Goal: Task Accomplishment & Management: Use online tool/utility

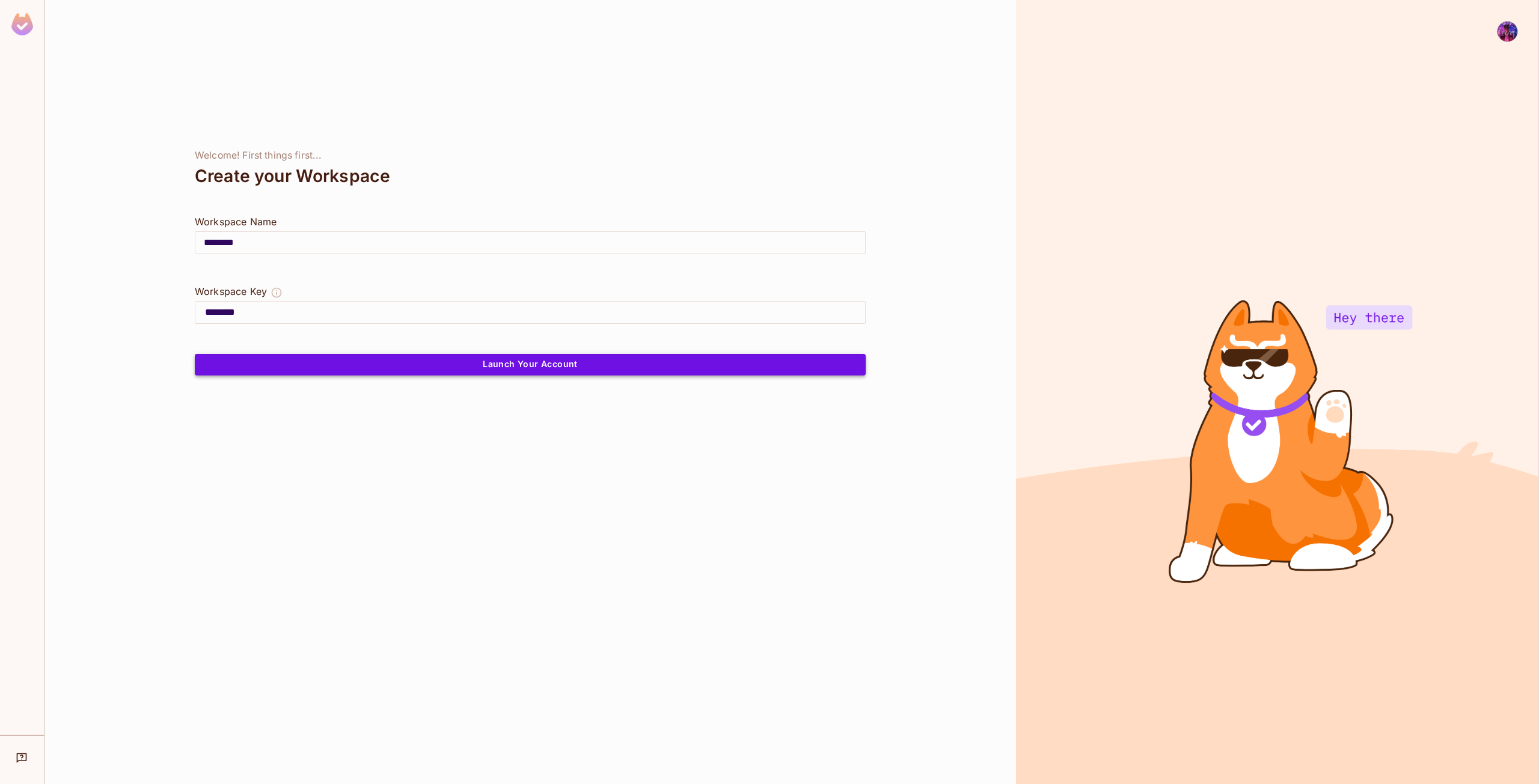
drag, startPoint x: 432, startPoint y: 362, endPoint x: 425, endPoint y: 365, distance: 7.6
click at [429, 364] on button "Launch Your Account" at bounding box center [530, 365] width 671 height 22
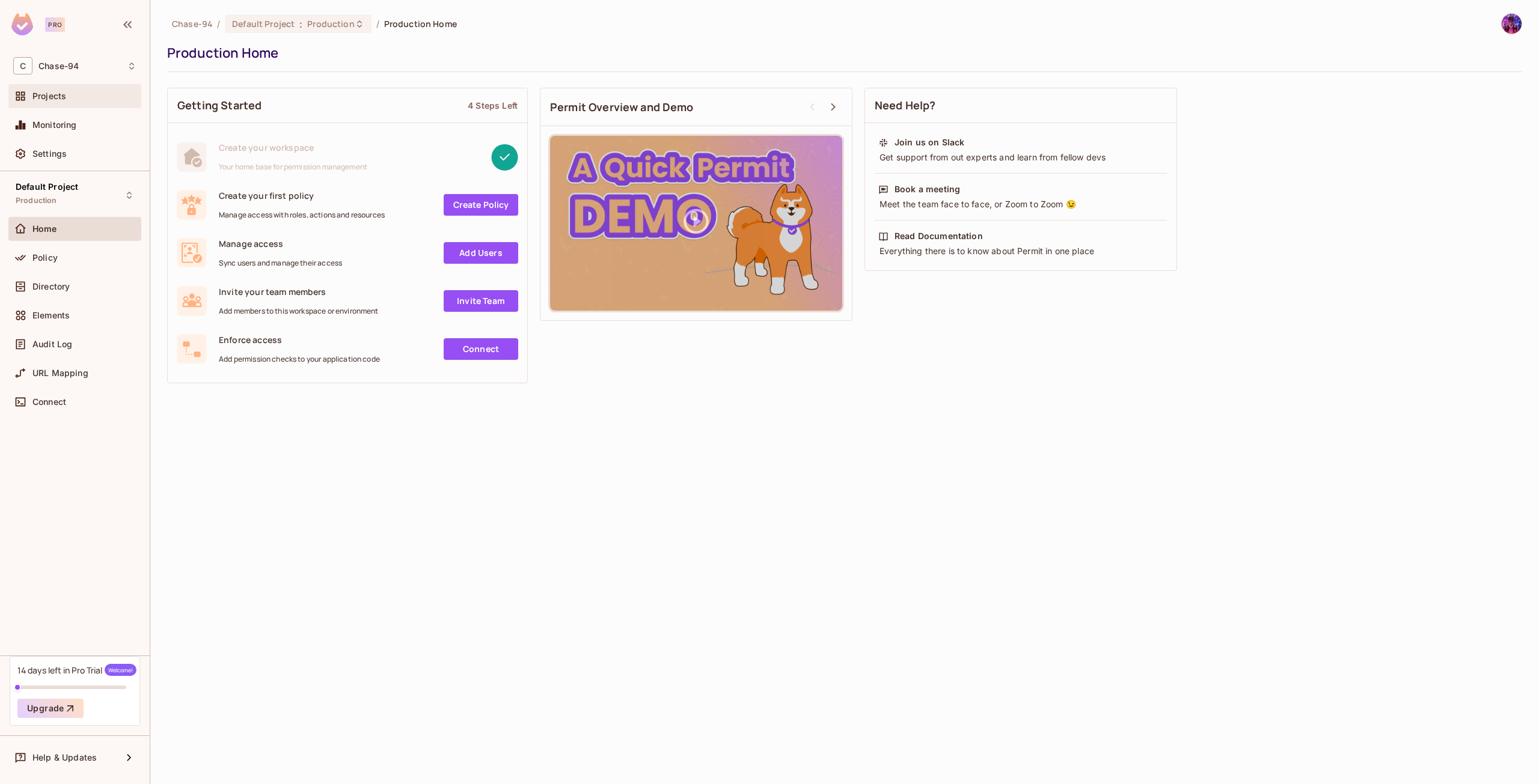
click at [67, 96] on div "Projects" at bounding box center [84, 96] width 104 height 10
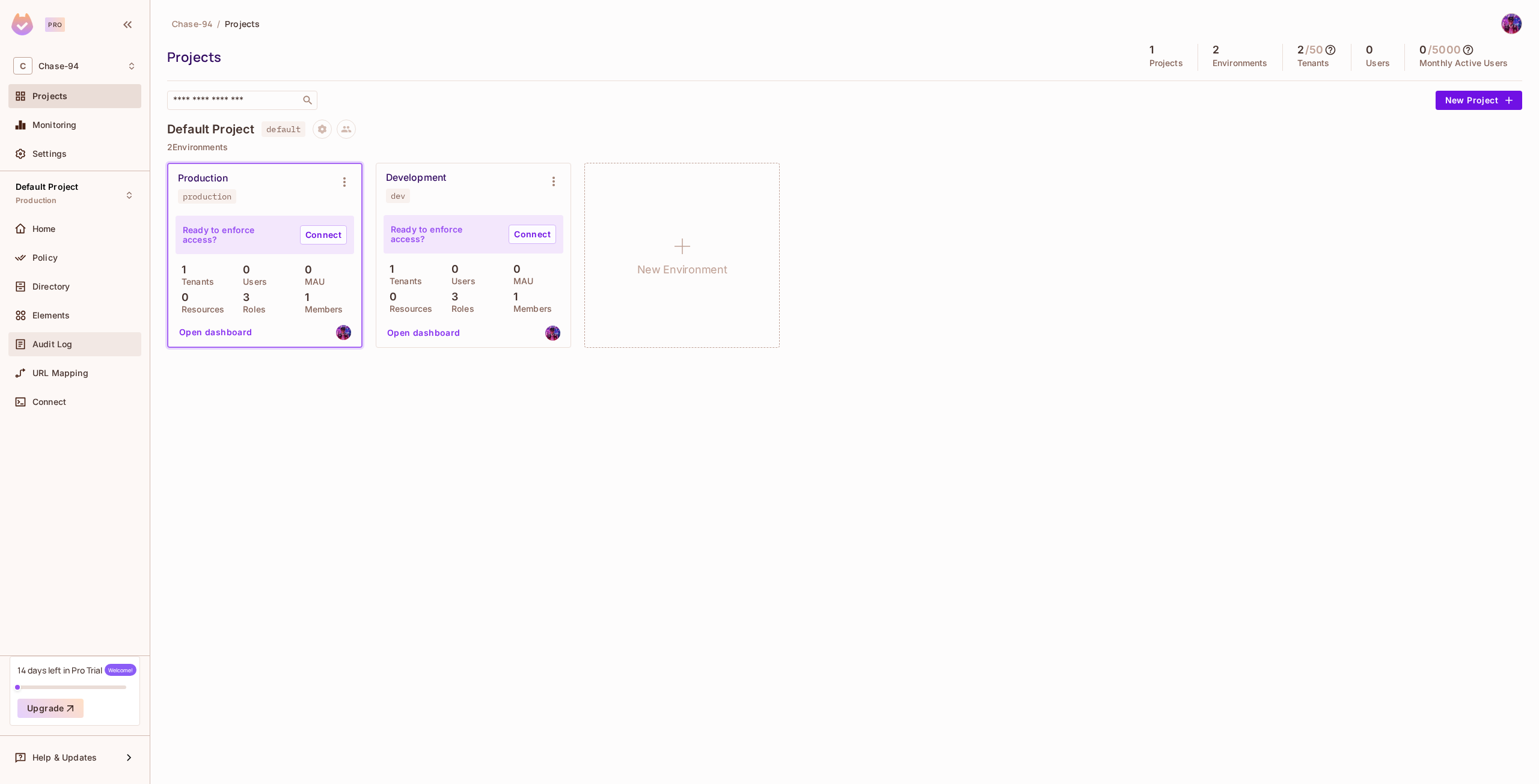
click at [85, 334] on div "Audit Log" at bounding box center [75, 344] width 133 height 24
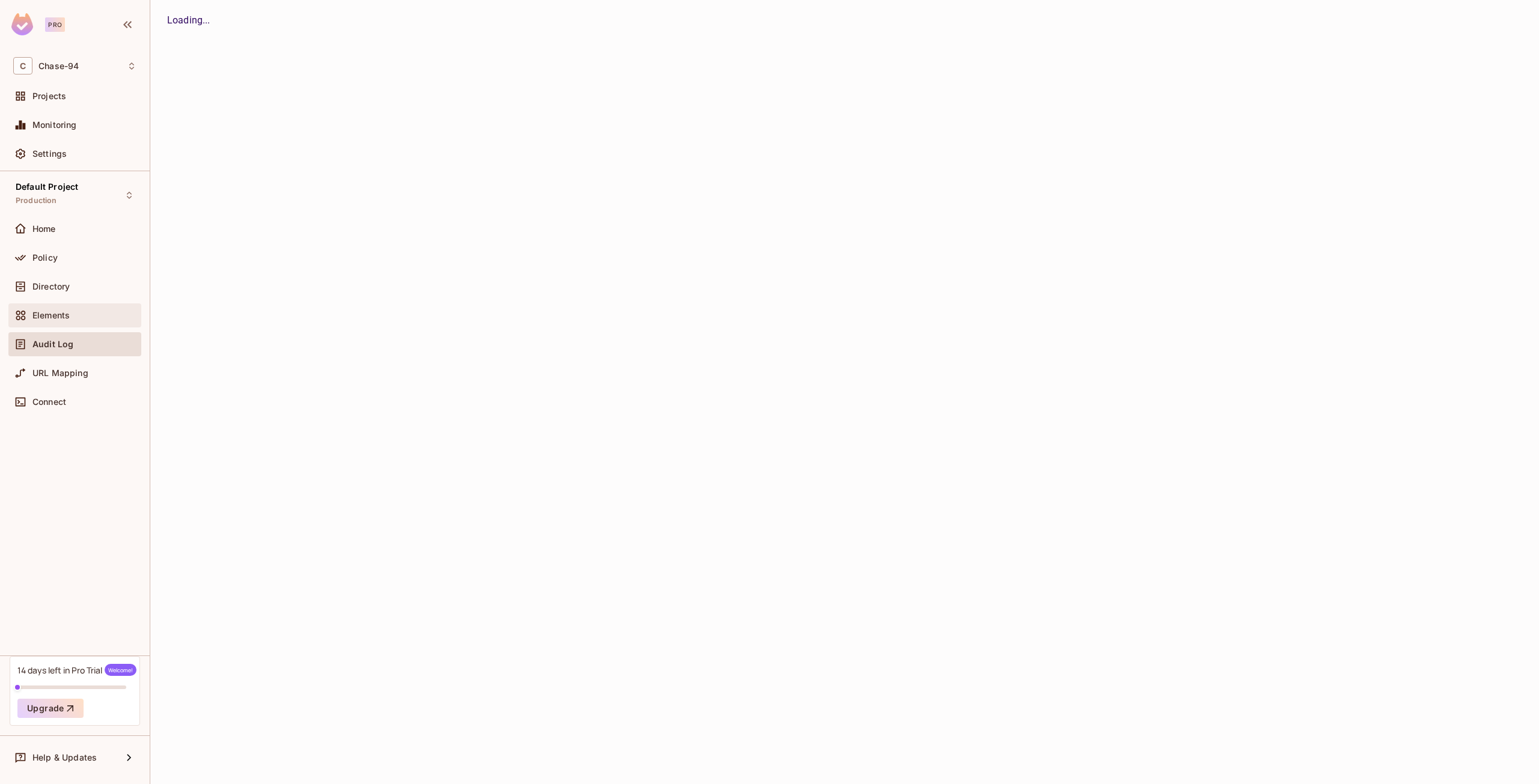
click at [77, 302] on div "Directory" at bounding box center [75, 288] width 133 height 29
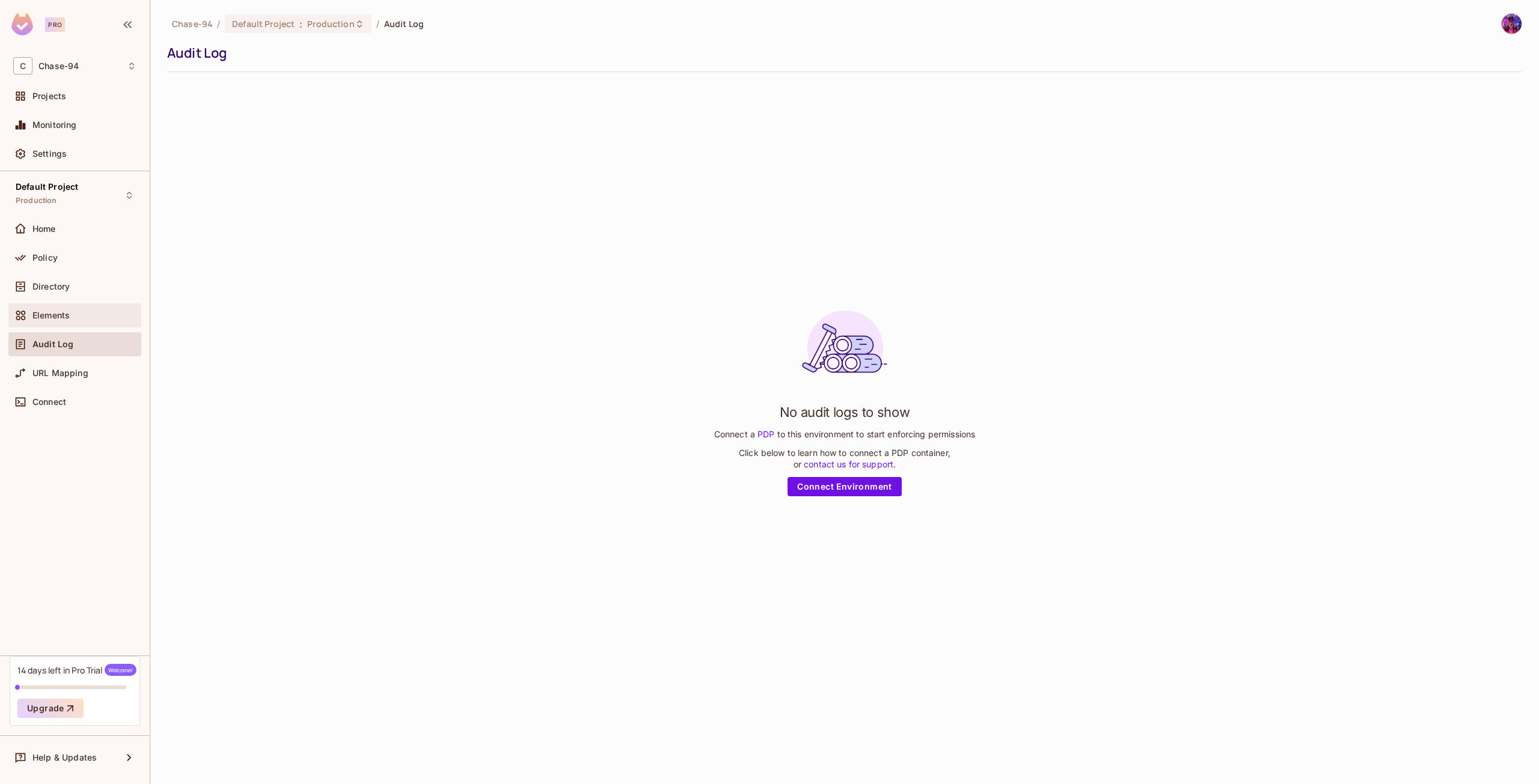
click at [78, 316] on div "Elements" at bounding box center [84, 315] width 104 height 10
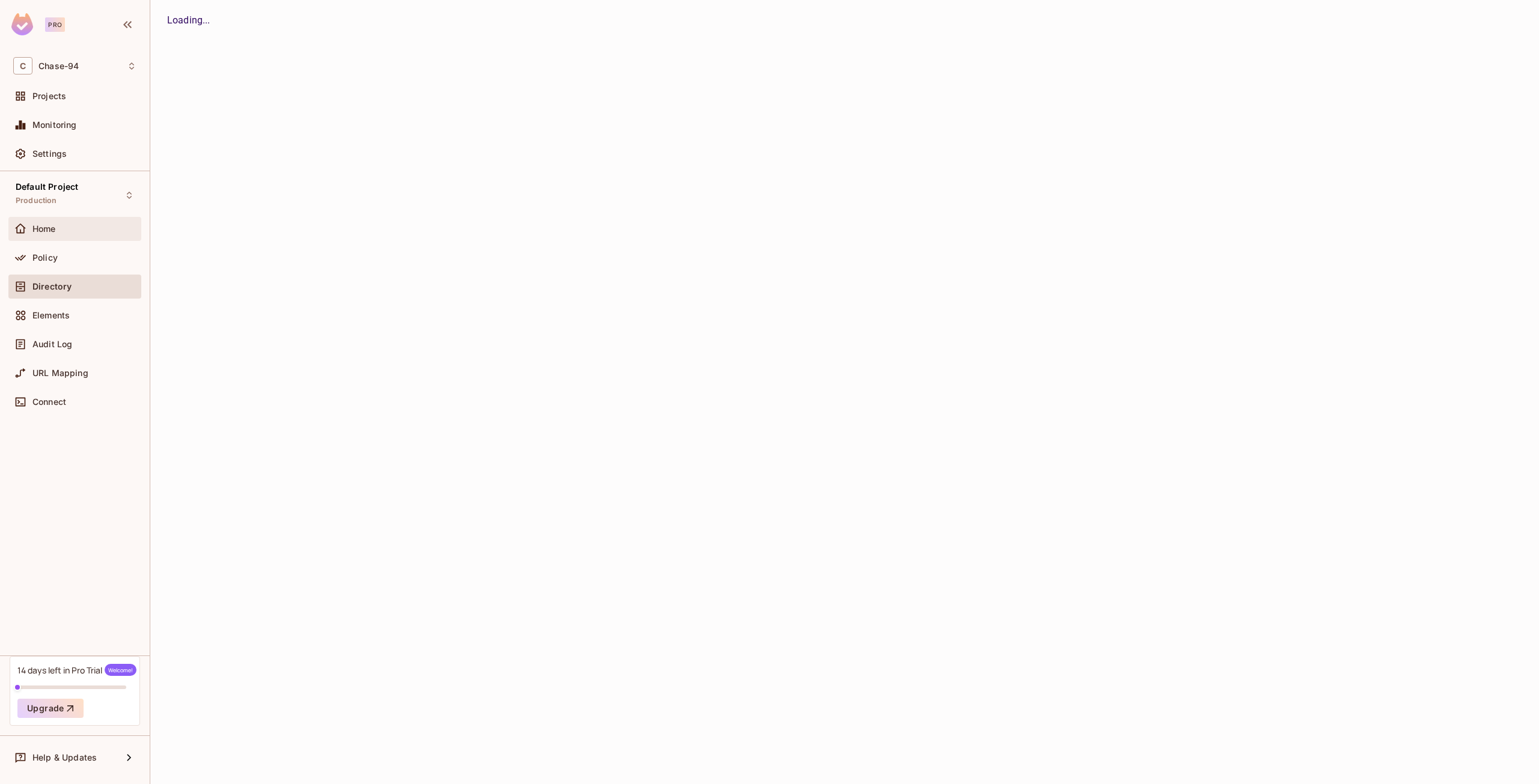
click at [91, 234] on div "Home" at bounding box center [75, 228] width 133 height 24
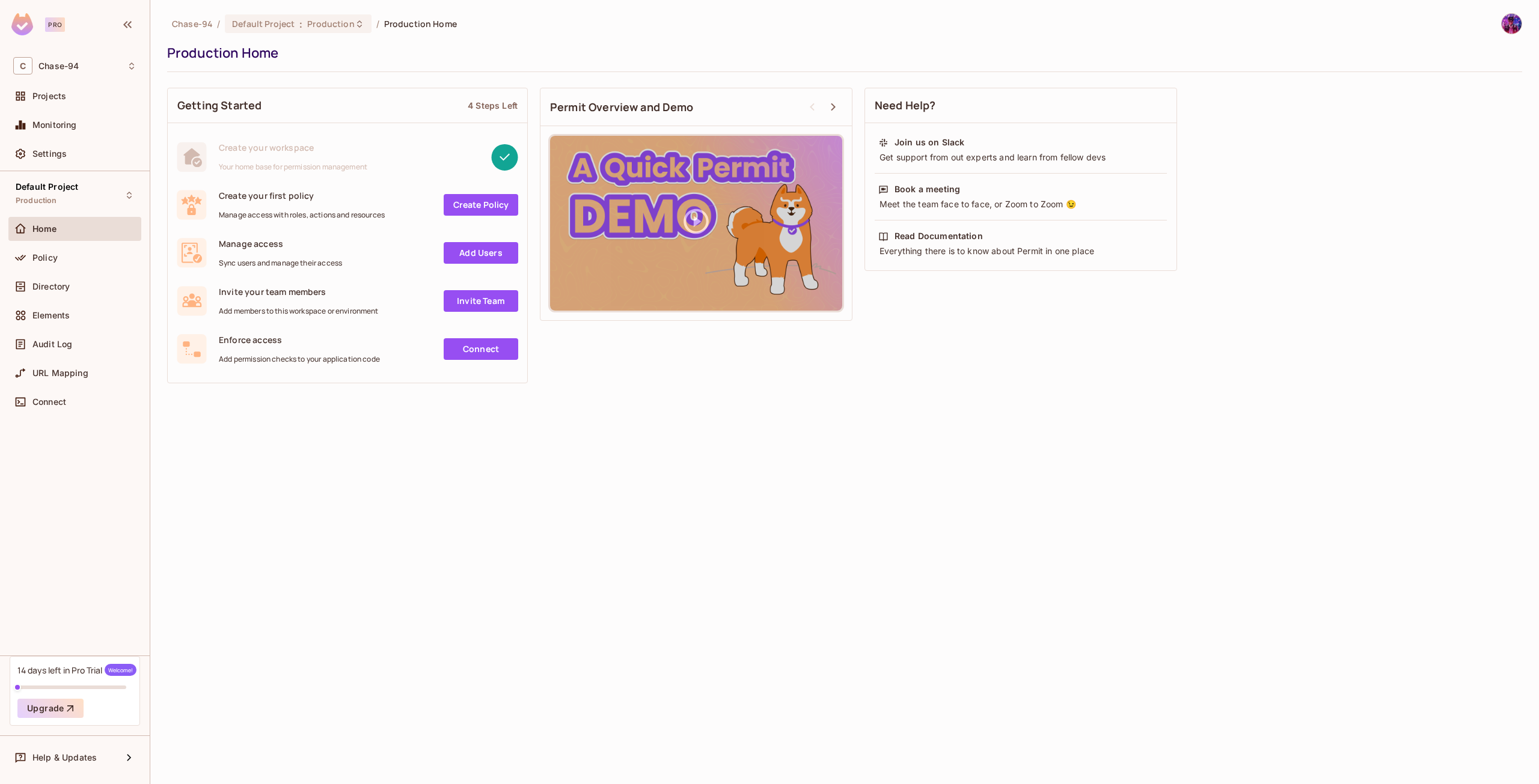
click at [81, 222] on div "Home" at bounding box center [74, 229] width 123 height 14
click at [62, 206] on div "Default Project Production" at bounding box center [46, 195] width 63 height 26
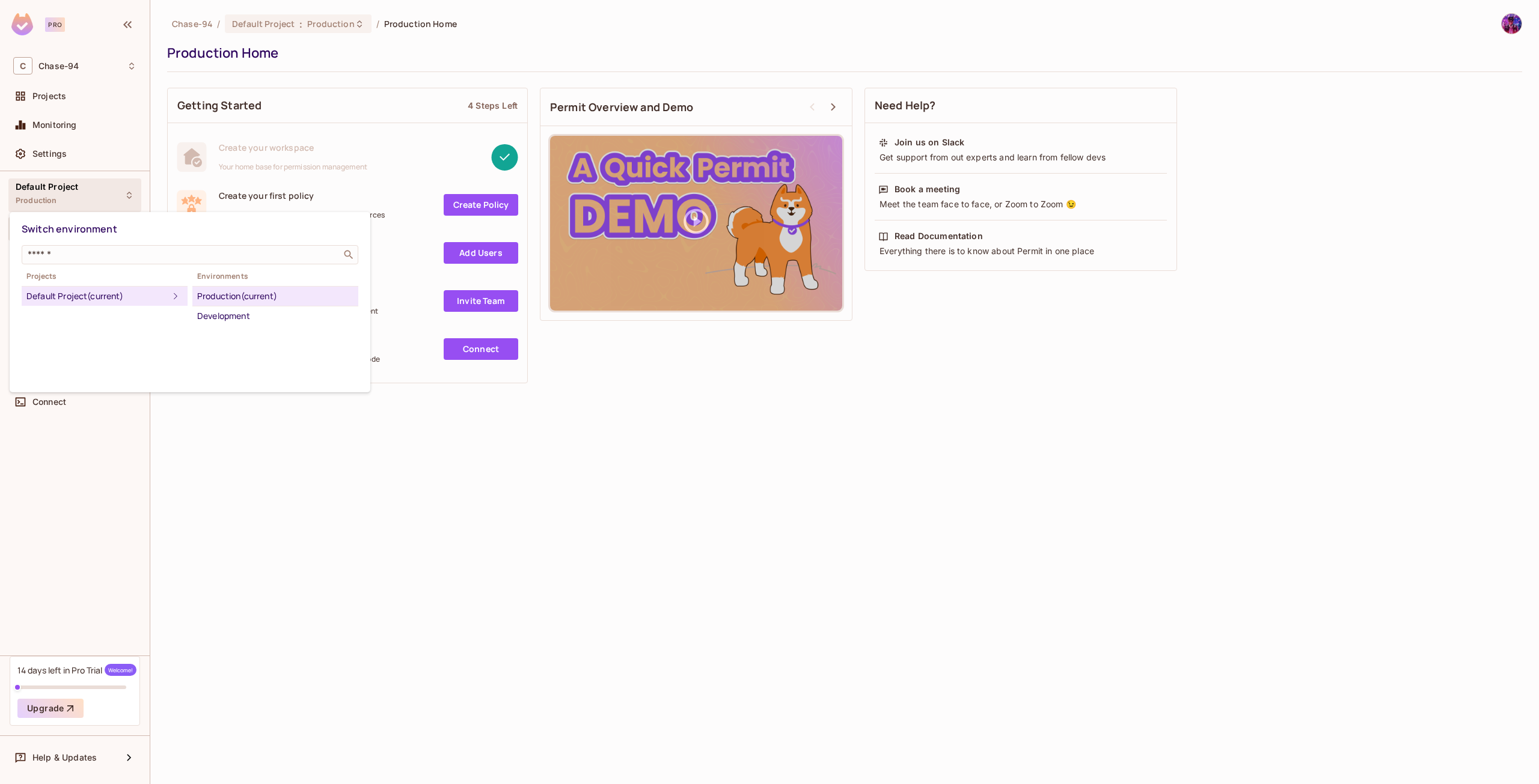
click at [172, 298] on icon at bounding box center [176, 296] width 14 height 14
click at [279, 299] on div "Production (current)" at bounding box center [275, 296] width 156 height 14
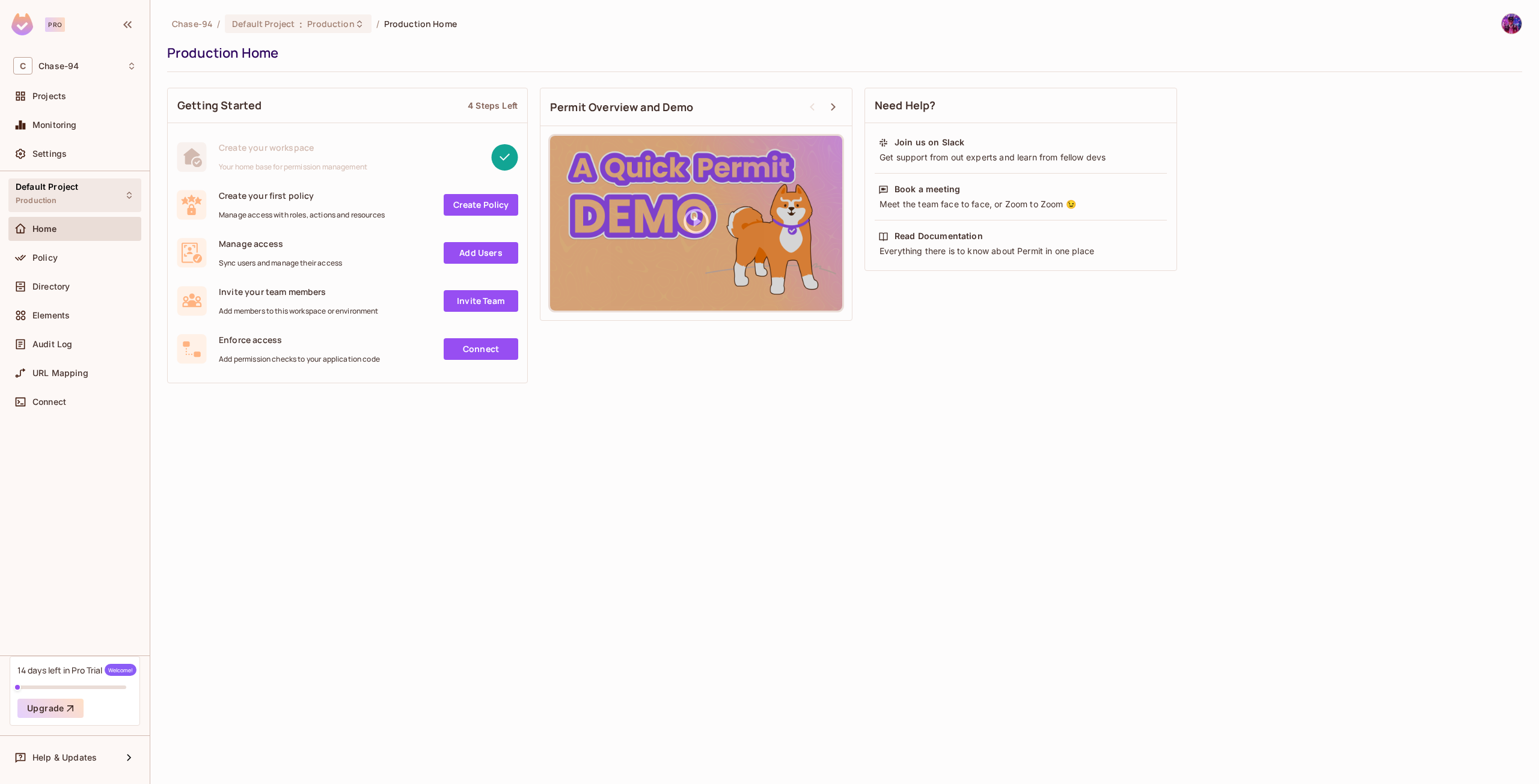
click at [131, 191] on icon at bounding box center [129, 195] width 10 height 10
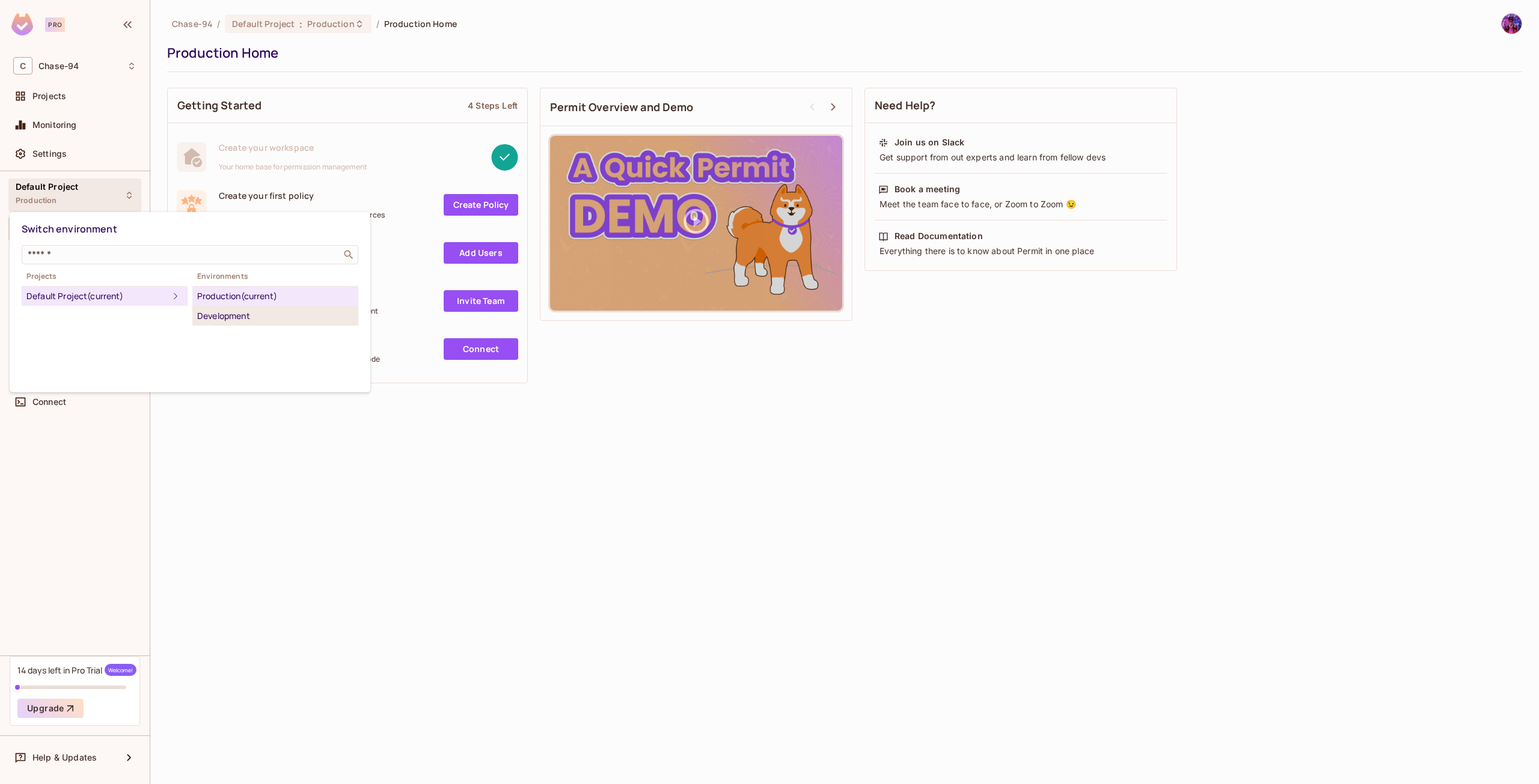
click at [229, 321] on div "Development" at bounding box center [275, 316] width 156 height 14
